Goal: Navigation & Orientation: Find specific page/section

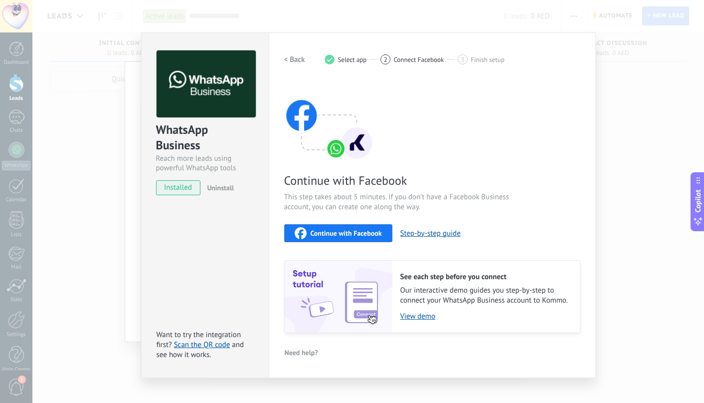
drag, startPoint x: 0, startPoint y: 0, endPoint x: 117, endPoint y: 77, distance: 140.5
click at [117, 77] on div "WhatsApp Business Reach more leads using powerful WhatsApp tools installed Unin…" at bounding box center [368, 201] width 672 height 403
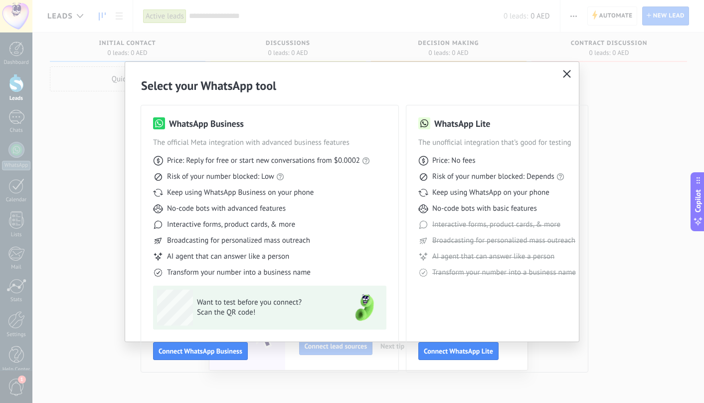
drag, startPoint x: 567, startPoint y: 75, endPoint x: 557, endPoint y: 79, distance: 11.2
click at [567, 75] on icon "button" at bounding box center [567, 74] width 8 height 8
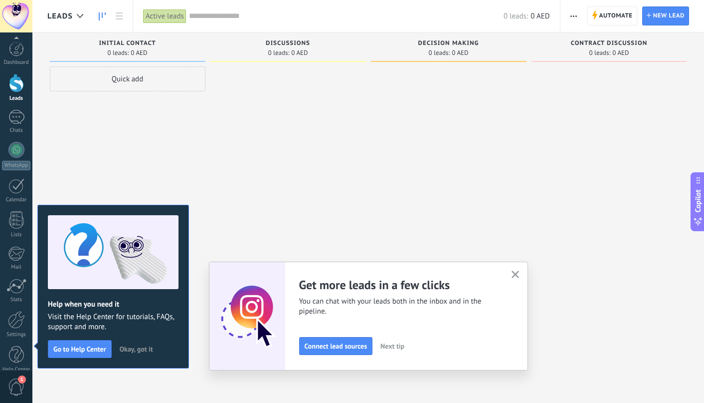
scroll to position [12, 0]
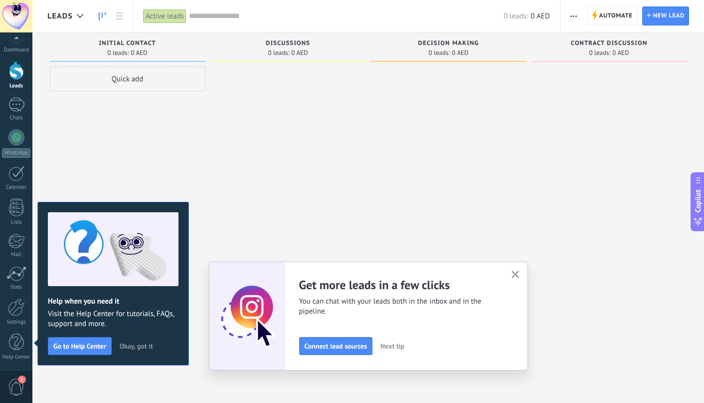
click at [13, 73] on div at bounding box center [16, 70] width 15 height 18
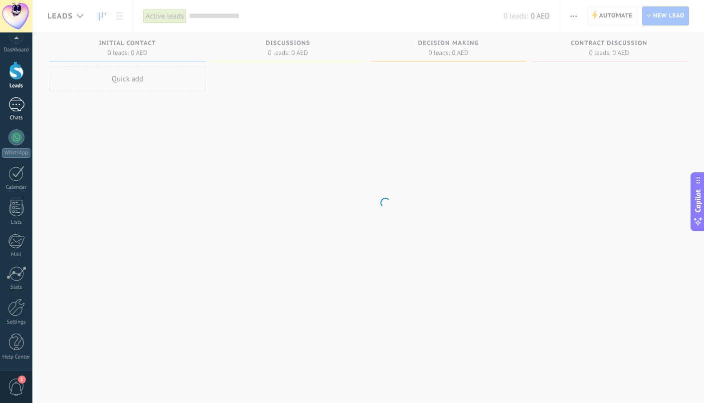
click at [20, 102] on div at bounding box center [16, 104] width 16 height 14
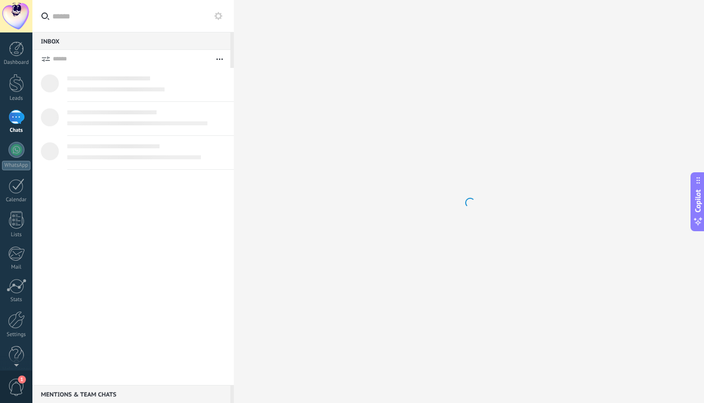
scroll to position [9, 0]
click at [23, 384] on span "1" at bounding box center [16, 386] width 17 height 17
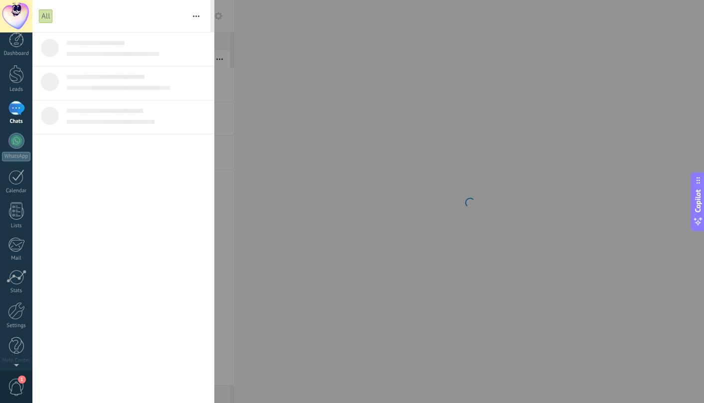
scroll to position [0, 0]
drag, startPoint x: 427, startPoint y: 64, endPoint x: 398, endPoint y: 72, distance: 30.2
click at [427, 64] on div at bounding box center [352, 201] width 704 height 403
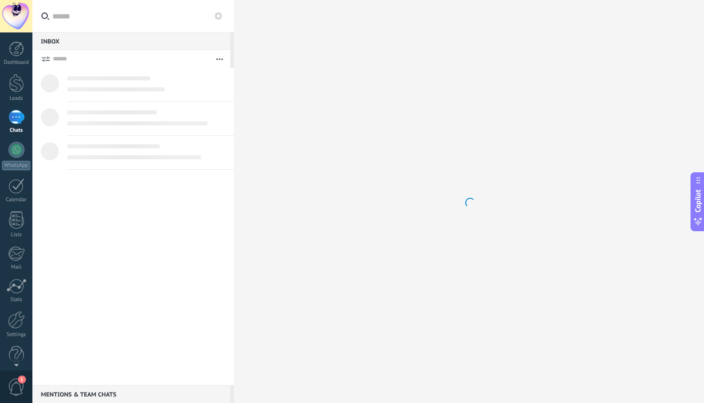
click at [217, 17] on use at bounding box center [219, 16] width 8 height 8
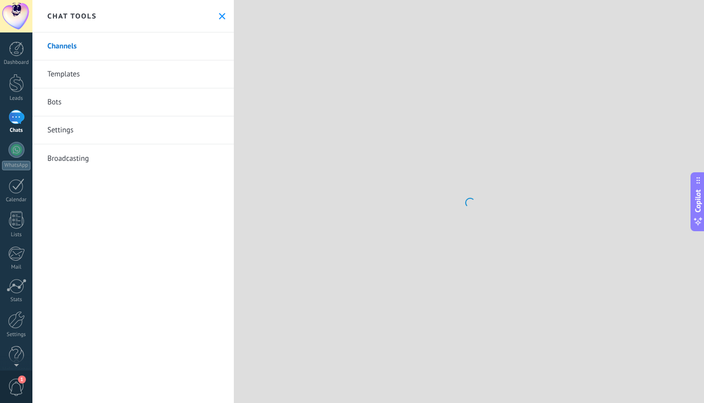
click at [11, 14] on div at bounding box center [16, 16] width 32 height 32
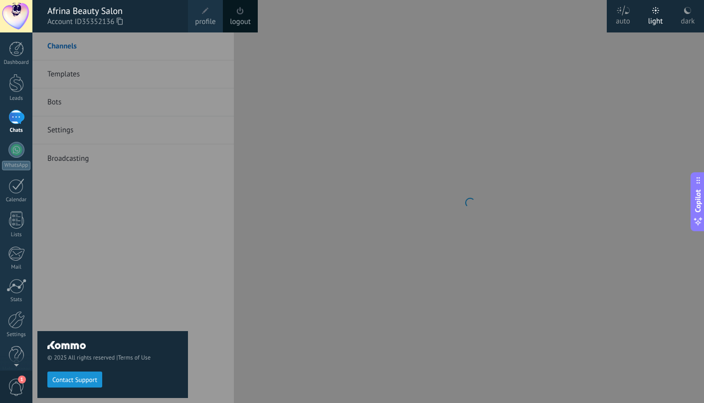
click at [236, 18] on link "logout" at bounding box center [240, 21] width 21 height 11
